Goal: Information Seeking & Learning: Learn about a topic

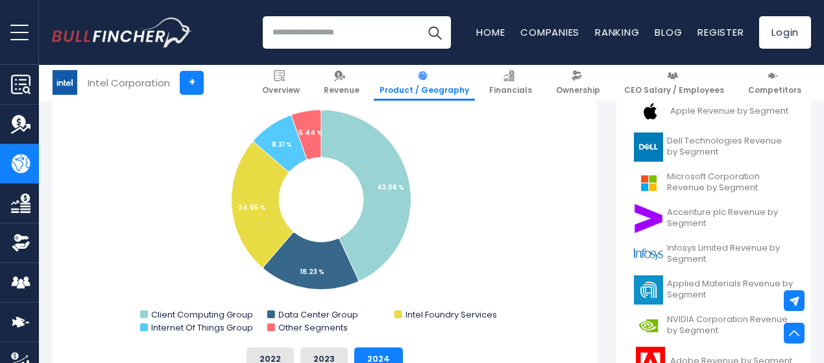
scroll to position [389, 0]
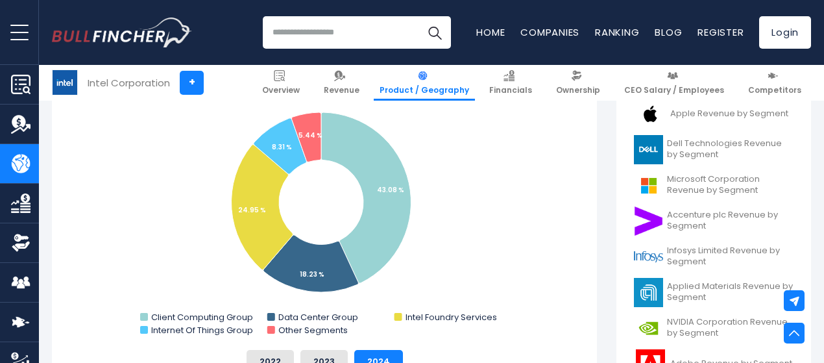
click at [487, 265] on rect "Intel Corporation's Revenue Share by Segment" at bounding box center [324, 209] width 506 height 259
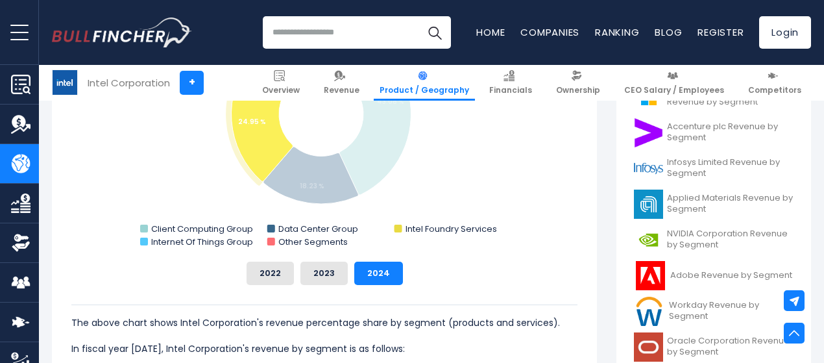
scroll to position [493, 0]
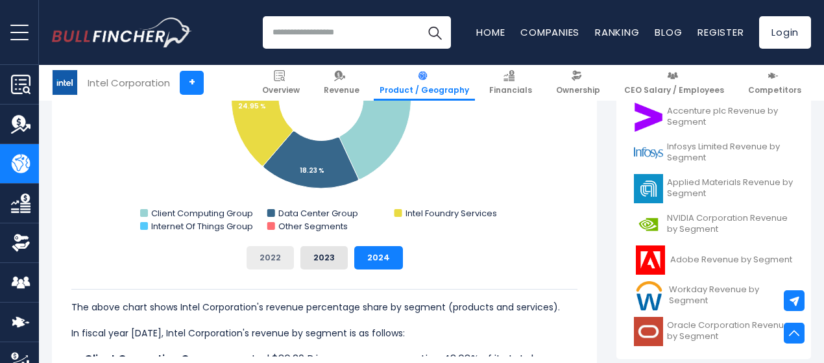
click at [261, 258] on button "2022" at bounding box center [270, 257] width 47 height 23
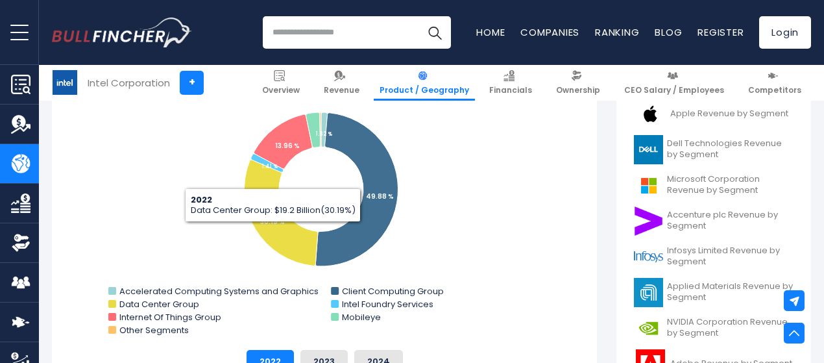
scroll to position [441, 0]
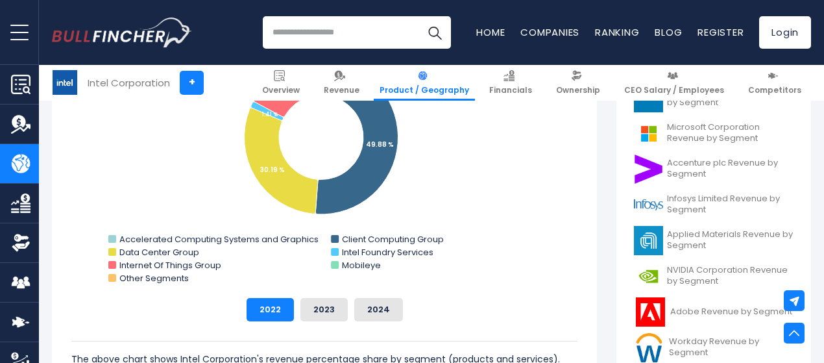
click at [535, 335] on div "The above chart shows Intel Corporation's revenue percentage share by segment (…" at bounding box center [324, 364] width 506 height 87
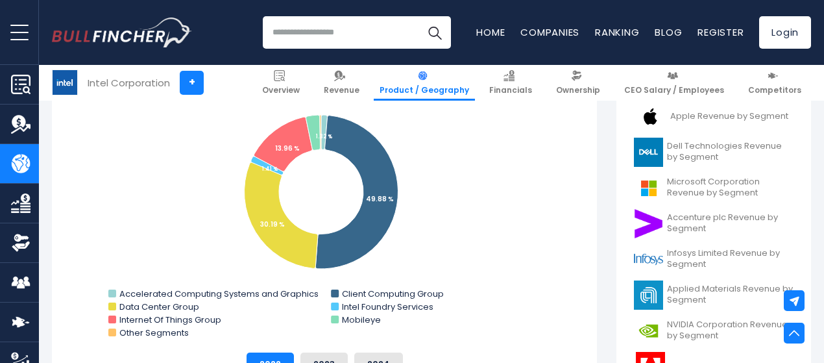
scroll to position [389, 0]
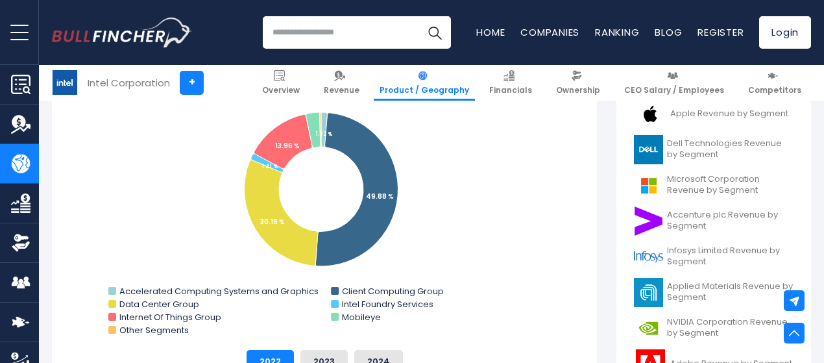
click at [511, 268] on rect "Intel Corporation's Revenue Share by Segment" at bounding box center [324, 209] width 506 height 259
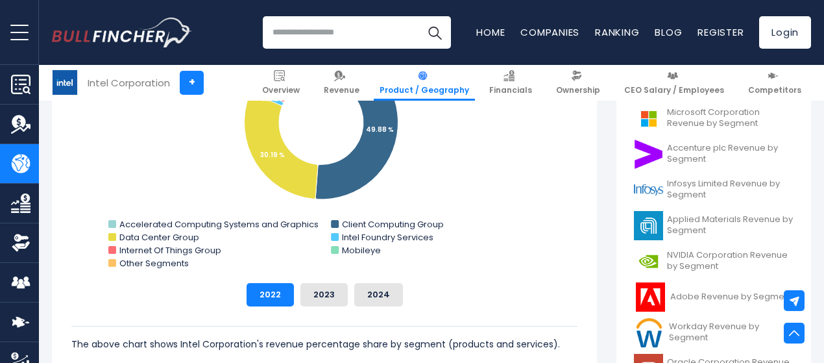
scroll to position [493, 0]
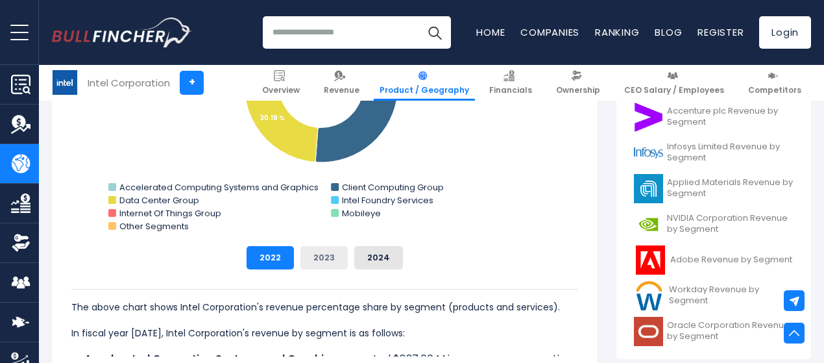
click at [313, 264] on button "2023" at bounding box center [323, 257] width 47 height 23
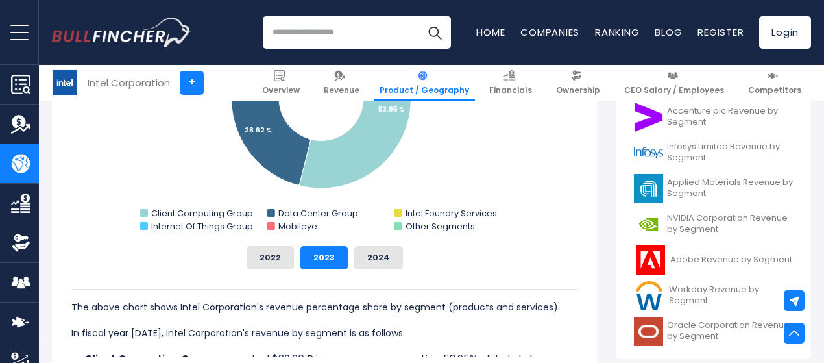
click at [481, 278] on div "The above chart shows Intel Corporation's revenue percentage share by segment (…" at bounding box center [324, 312] width 506 height 87
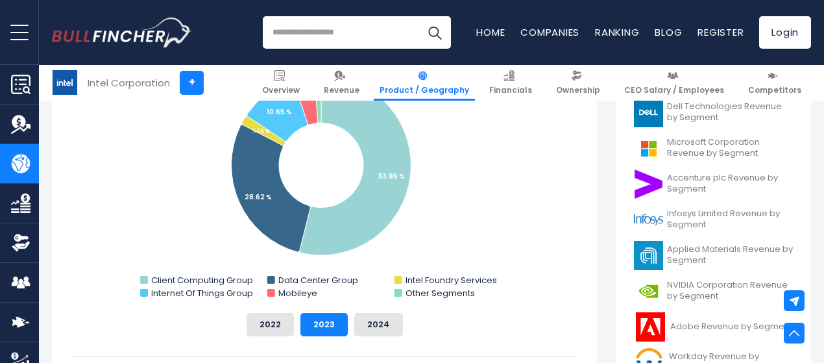
scroll to position [389, 0]
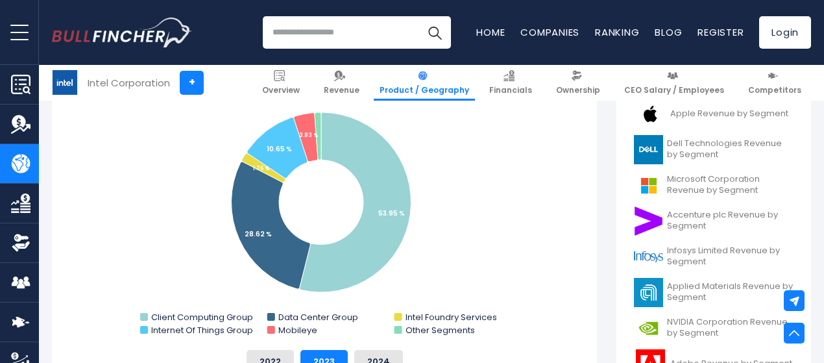
click at [479, 204] on rect "Intel Corporation's Revenue Share by Segment" at bounding box center [324, 209] width 506 height 259
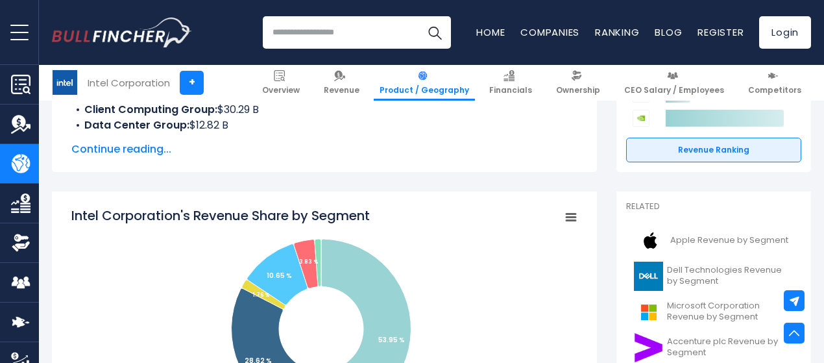
scroll to position [259, 0]
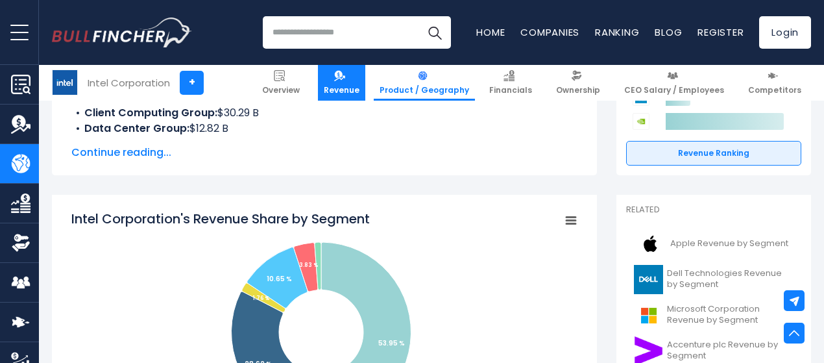
click at [347, 91] on span "Revenue" at bounding box center [342, 90] width 36 height 10
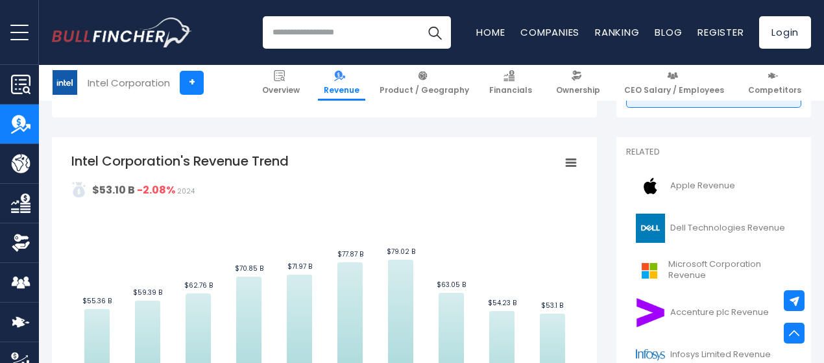
scroll to position [259, 0]
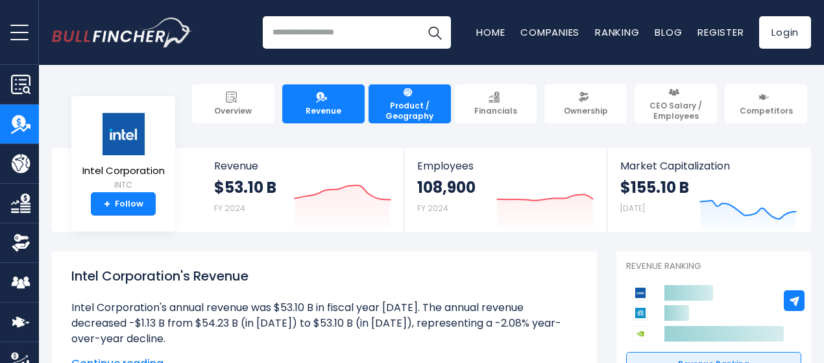
click at [398, 110] on span "Product / Geography" at bounding box center [409, 111] width 71 height 20
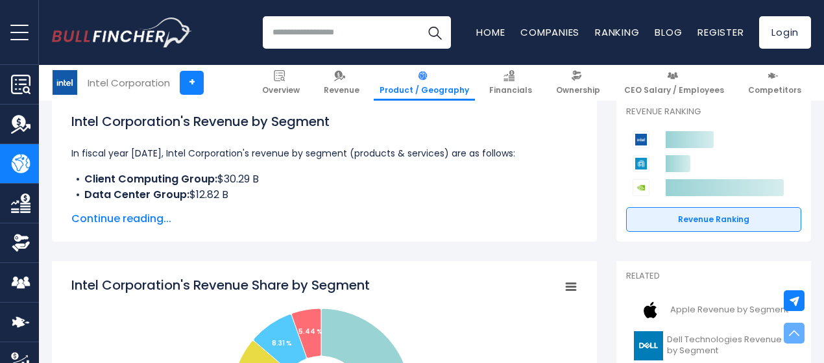
scroll to position [208, 0]
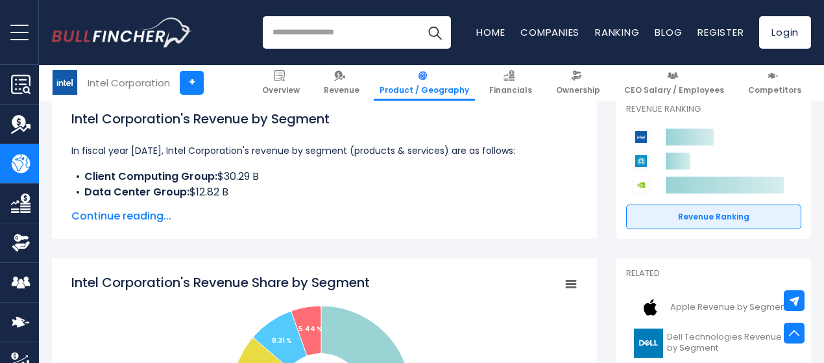
click at [130, 210] on div "Intel Corporation's Revenue by Segment In fiscal year 2024, Intel Corporation's…" at bounding box center [324, 166] width 506 height 115
click at [128, 217] on span "Continue reading..." at bounding box center [324, 216] width 506 height 16
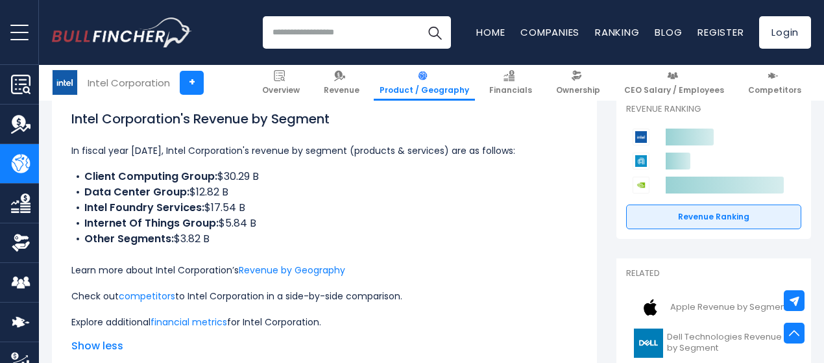
click at [291, 213] on li "Intel Foundry Services: $17.54 B" at bounding box center [324, 208] width 506 height 16
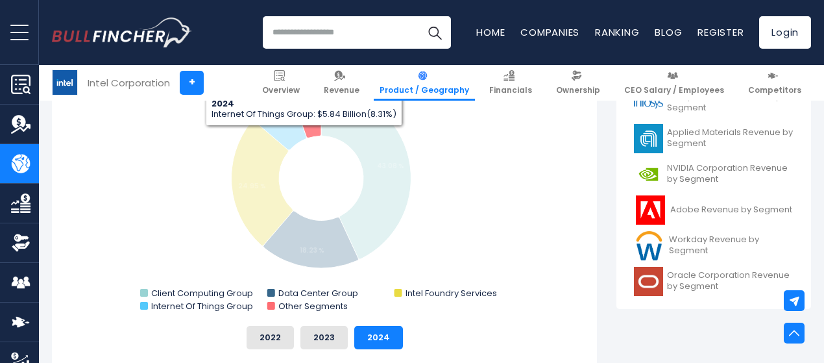
scroll to position [571, 0]
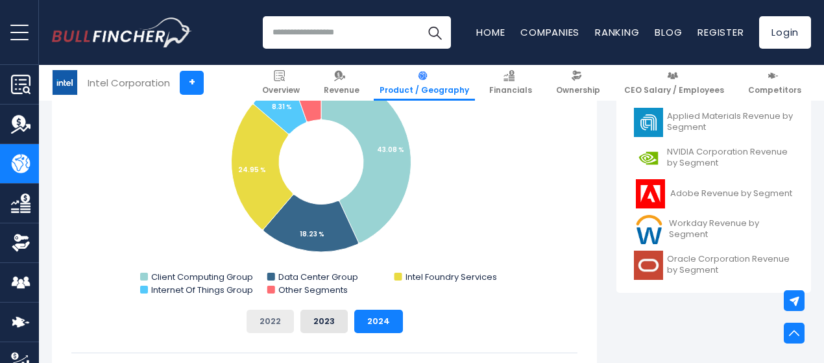
click at [252, 328] on button "2022" at bounding box center [270, 320] width 47 height 23
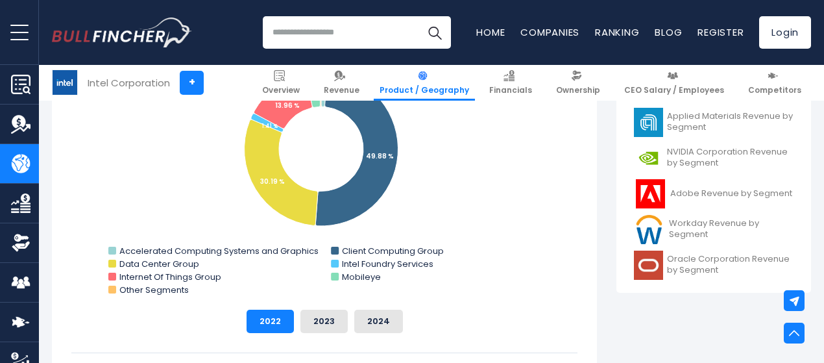
click at [483, 295] on rect "Intel Corporation's Revenue Share by Segment" at bounding box center [324, 169] width 506 height 259
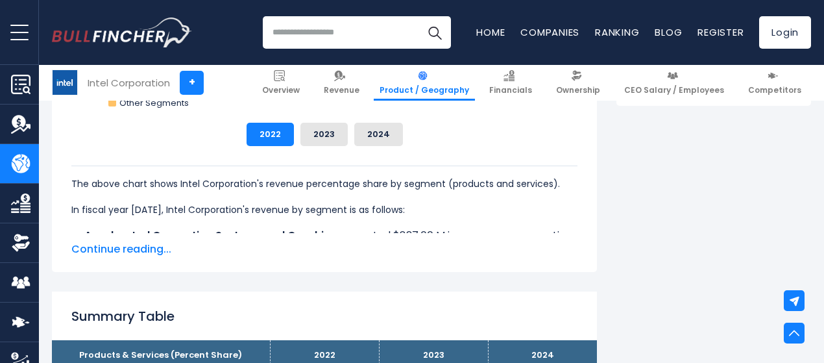
scroll to position [778, 0]
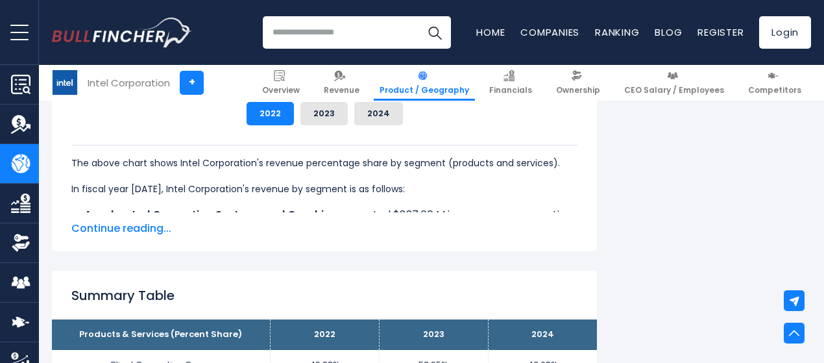
click at [132, 232] on span "Continue reading..." at bounding box center [324, 229] width 506 height 16
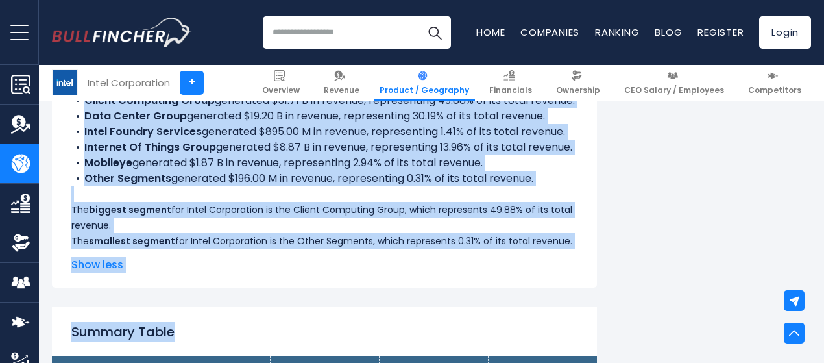
scroll to position [963, 0]
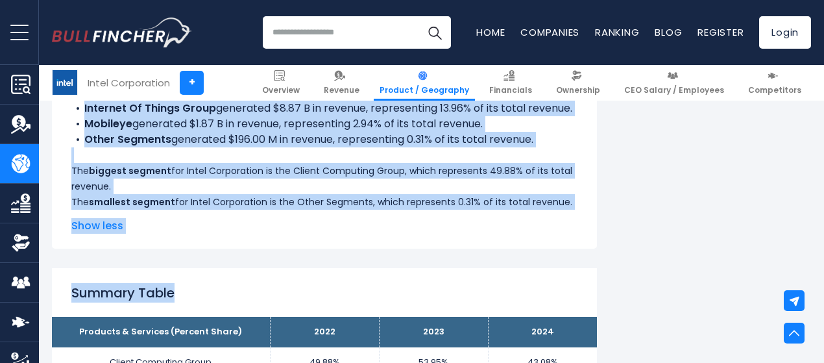
drag, startPoint x: 62, startPoint y: 159, endPoint x: 234, endPoint y: 252, distance: 195.6
click at [234, 210] on div "The above chart shows Intel Corporation's revenue percentage share by segment (…" at bounding box center [324, 84] width 506 height 249
copy div "The above chart shows Intel Corporation's revenue percentage share by segment (…"
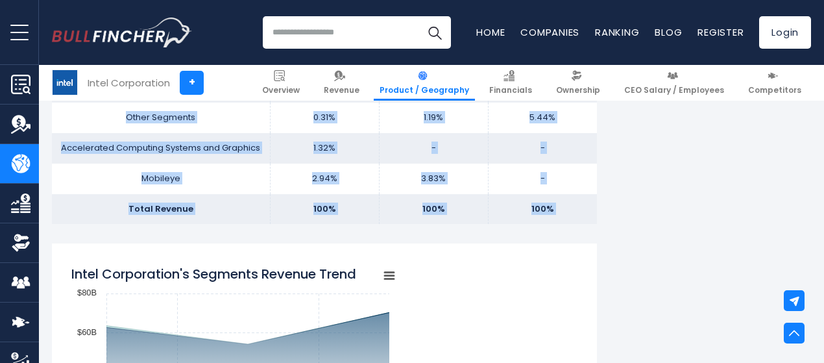
scroll to position [1342, 0]
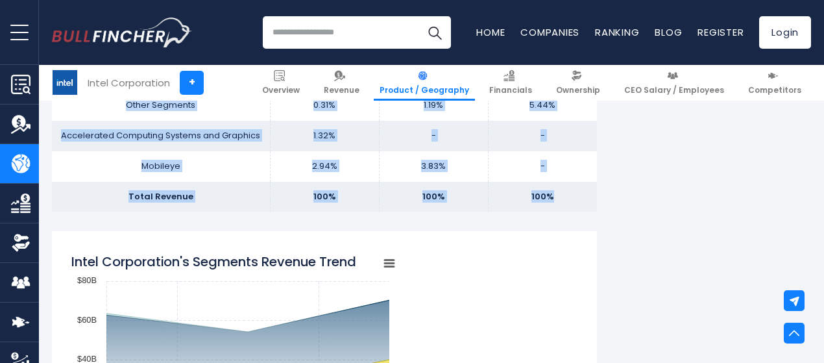
drag, startPoint x: 62, startPoint y: 154, endPoint x: 560, endPoint y: 247, distance: 506.1
click at [560, 211] on div "Summary Table Products & Services (Percent Share) 2022 2023 2024 Client Computi…" at bounding box center [324, 50] width 545 height 322
copy div "Summary Table Products & Services (Percent Share) 2022 2023 2024 Client Computi…"
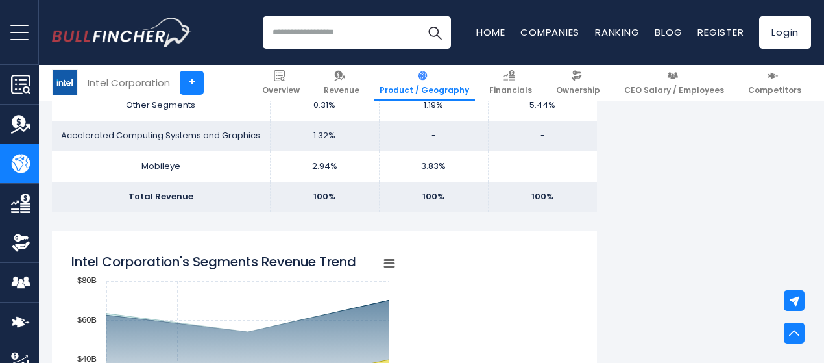
click at [563, 276] on div "Intel Corporation's Revenue by Segment In fiscal year 2024, Intel Corporation's…" at bounding box center [324, 253] width 545 height 2587
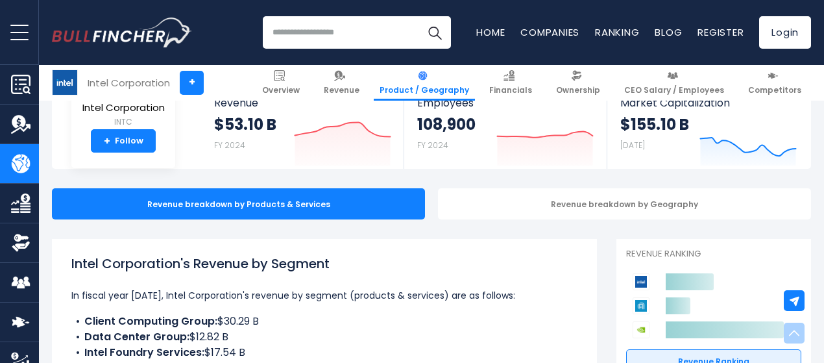
scroll to position [0, 0]
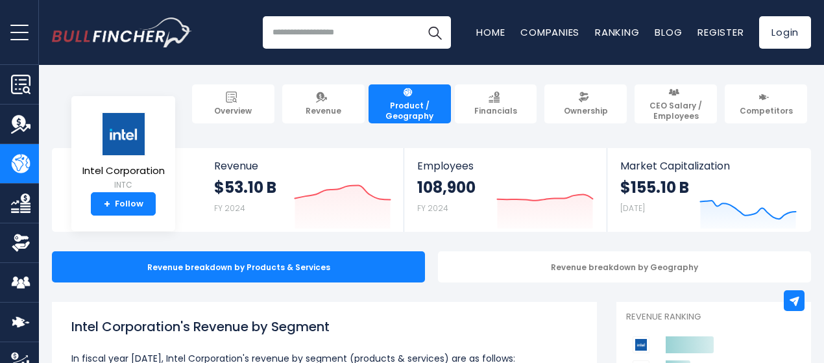
click at [324, 40] on input "search" at bounding box center [357, 32] width 188 height 32
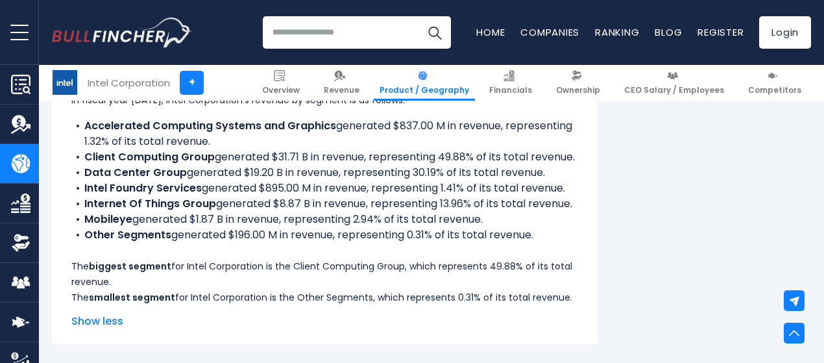
scroll to position [852, 0]
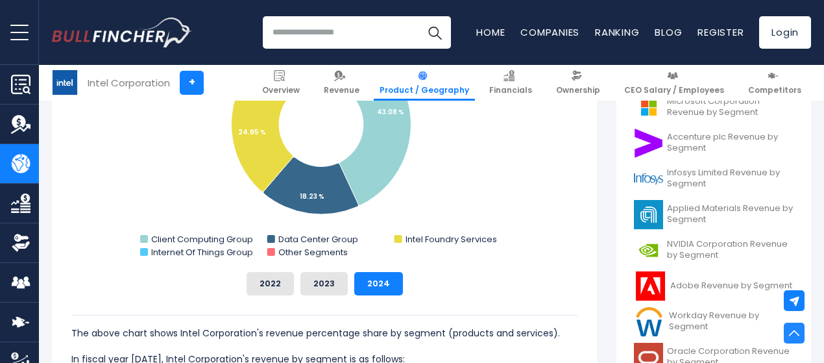
scroll to position [488, 0]
